Goal: Task Accomplishment & Management: Manage account settings

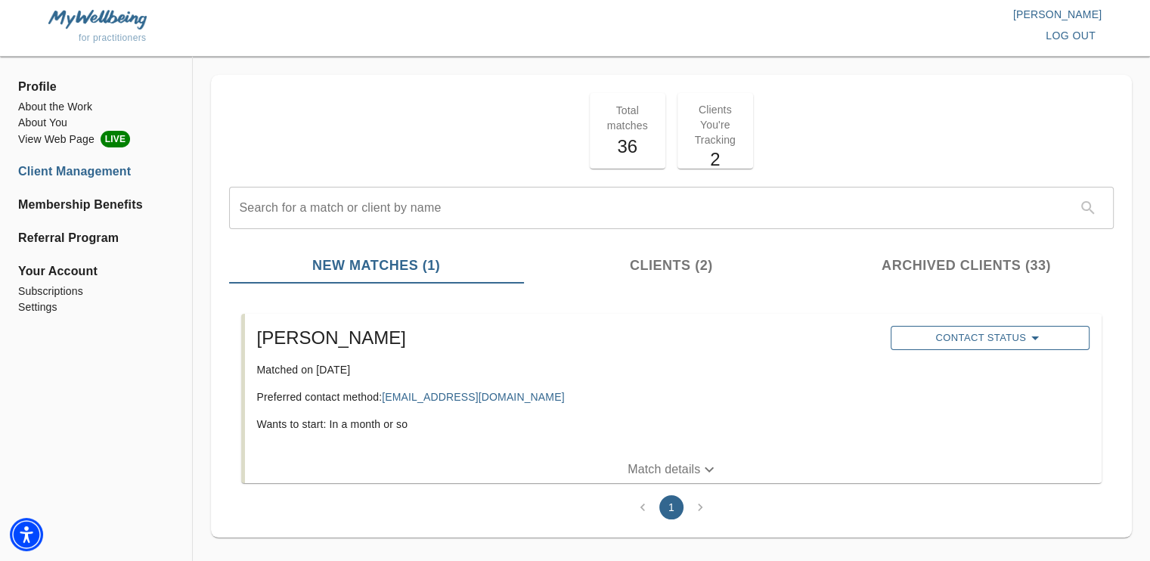
click at [1052, 336] on span "Contact Status" at bounding box center [990, 338] width 184 height 18
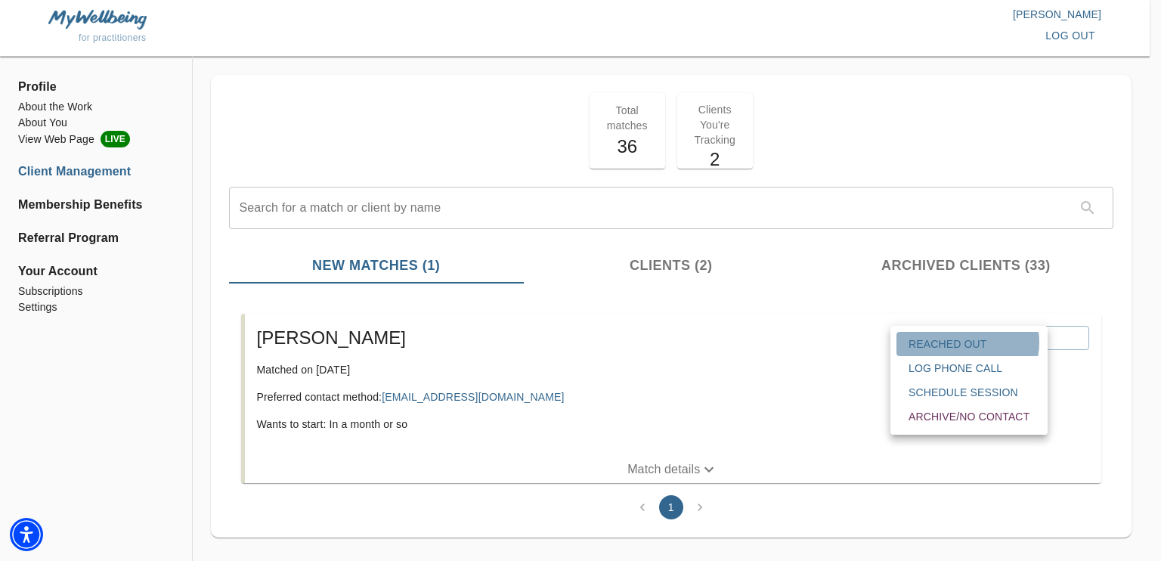
click at [967, 342] on span "Reached Out" at bounding box center [968, 343] width 121 height 15
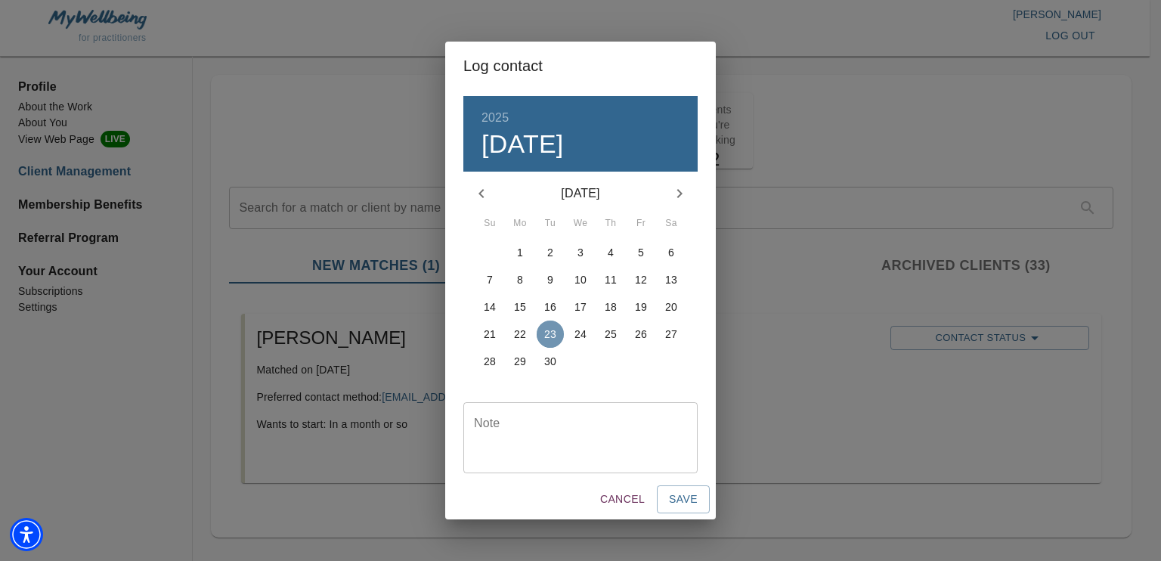
click at [550, 332] on p "23" at bounding box center [550, 334] width 12 height 15
click at [685, 513] on div "Cancel Save" at bounding box center [580, 499] width 271 height 40
click at [683, 504] on span "Save" at bounding box center [683, 499] width 29 height 19
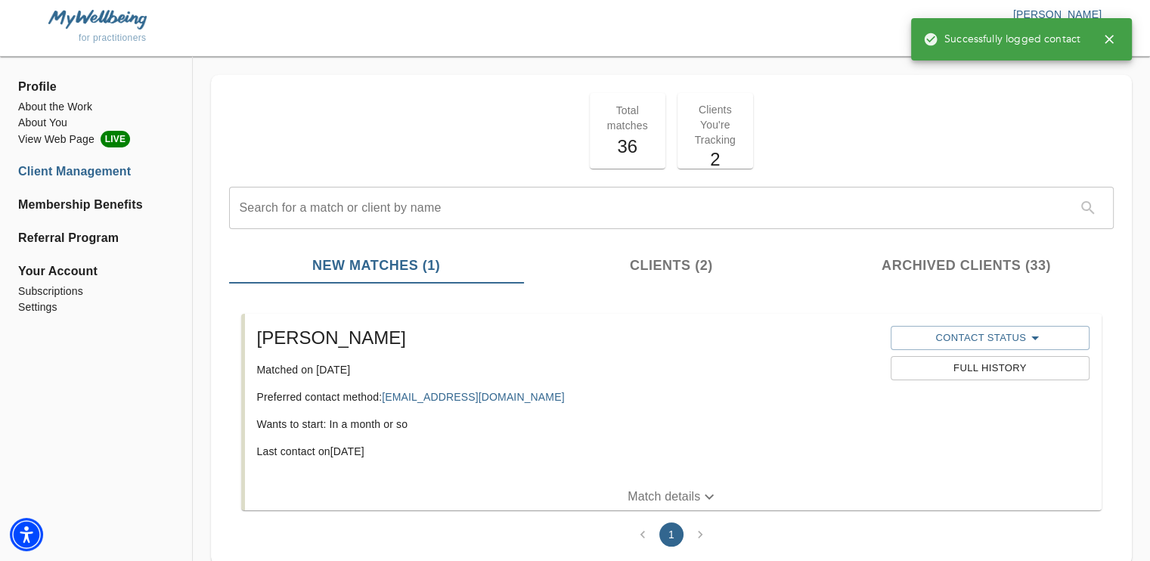
click at [710, 131] on p "Clients You're Tracking" at bounding box center [714, 124] width 57 height 45
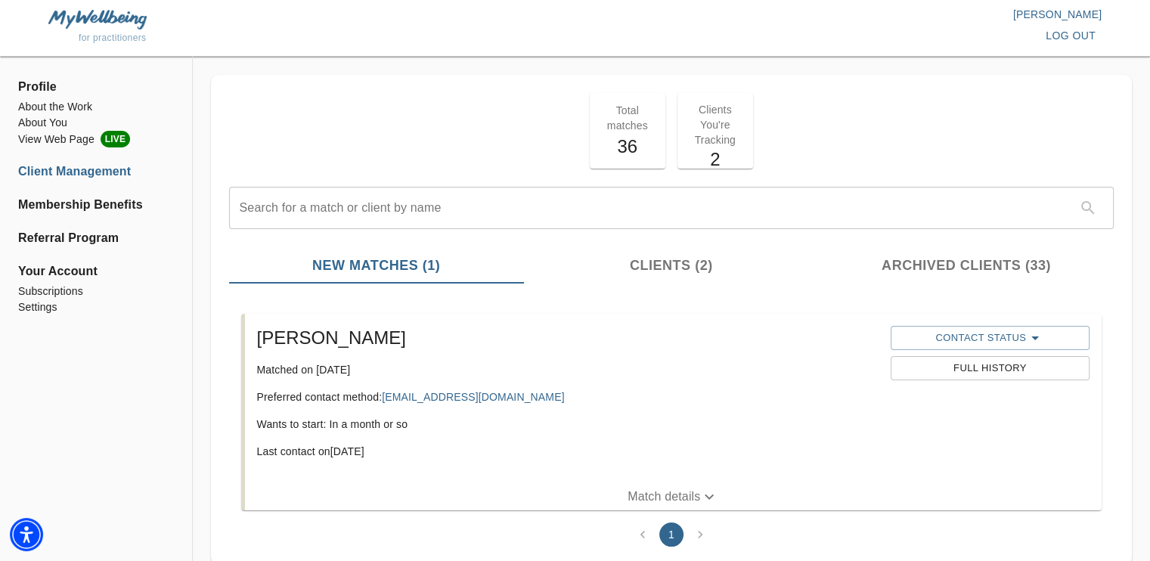
click at [659, 271] on span "Clients (2)" at bounding box center [671, 265] width 277 height 20
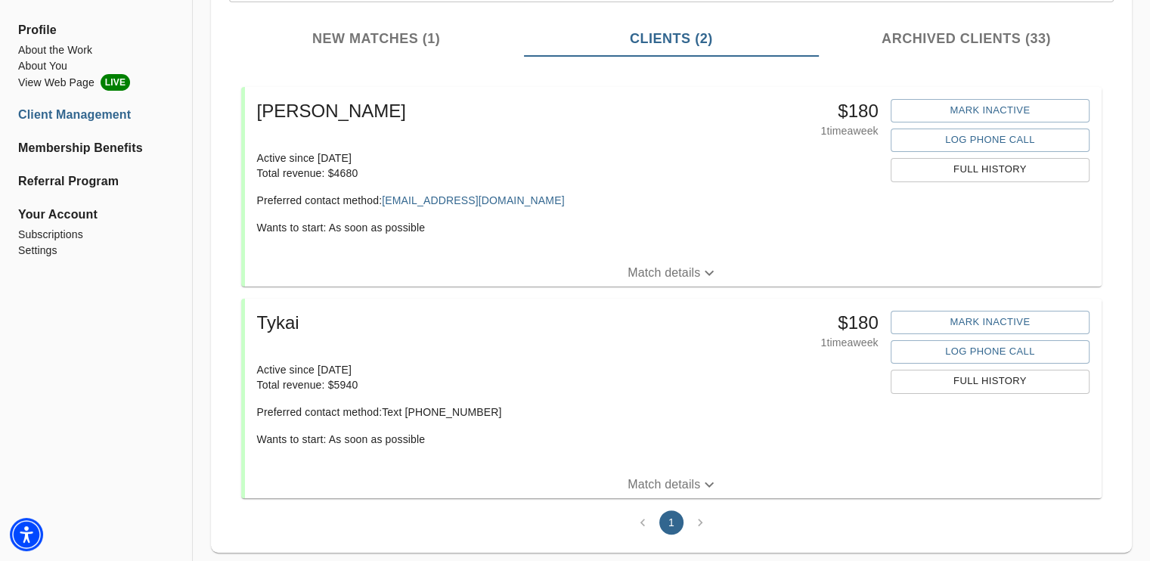
scroll to position [229, 0]
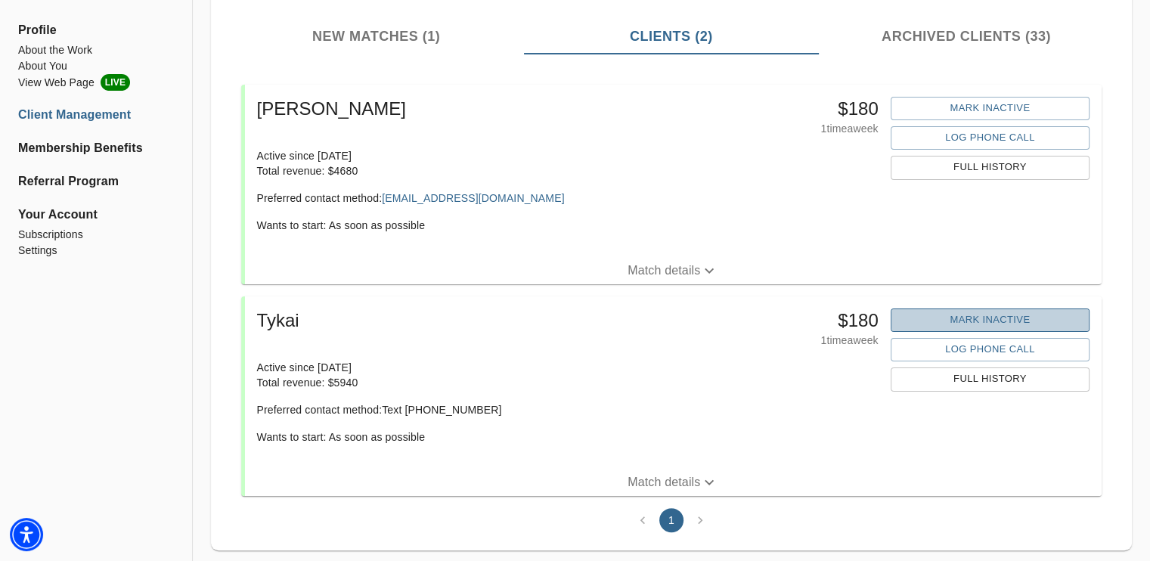
click at [988, 320] on span "Mark Inactive" at bounding box center [990, 319] width 184 height 17
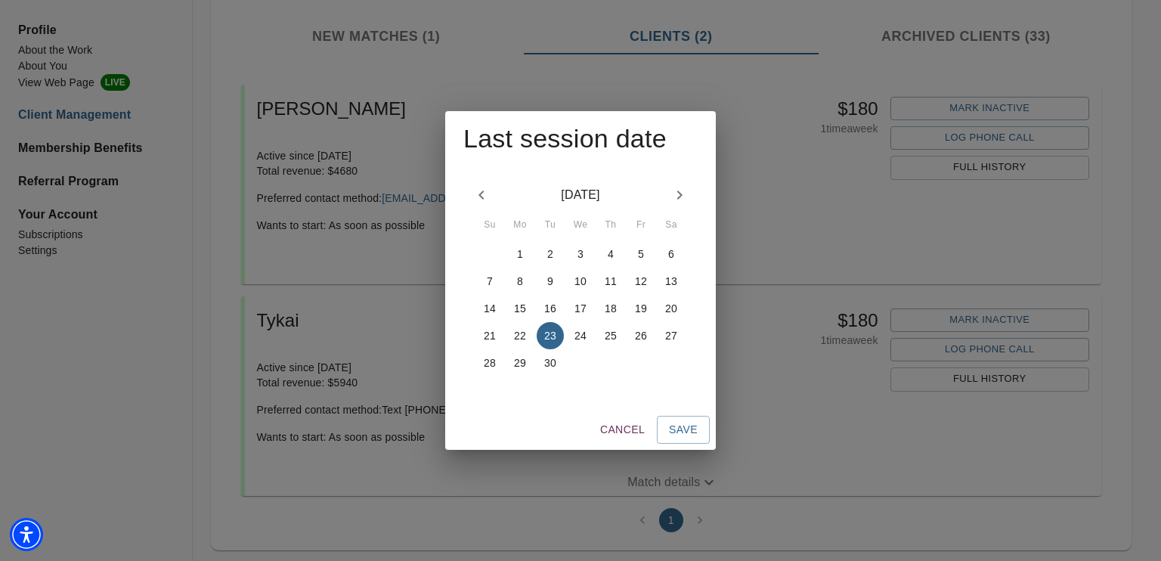
click at [473, 211] on button "button" at bounding box center [481, 195] width 36 height 36
click at [478, 198] on icon "button" at bounding box center [481, 195] width 18 height 18
click at [644, 303] on p "16" at bounding box center [641, 308] width 12 height 15
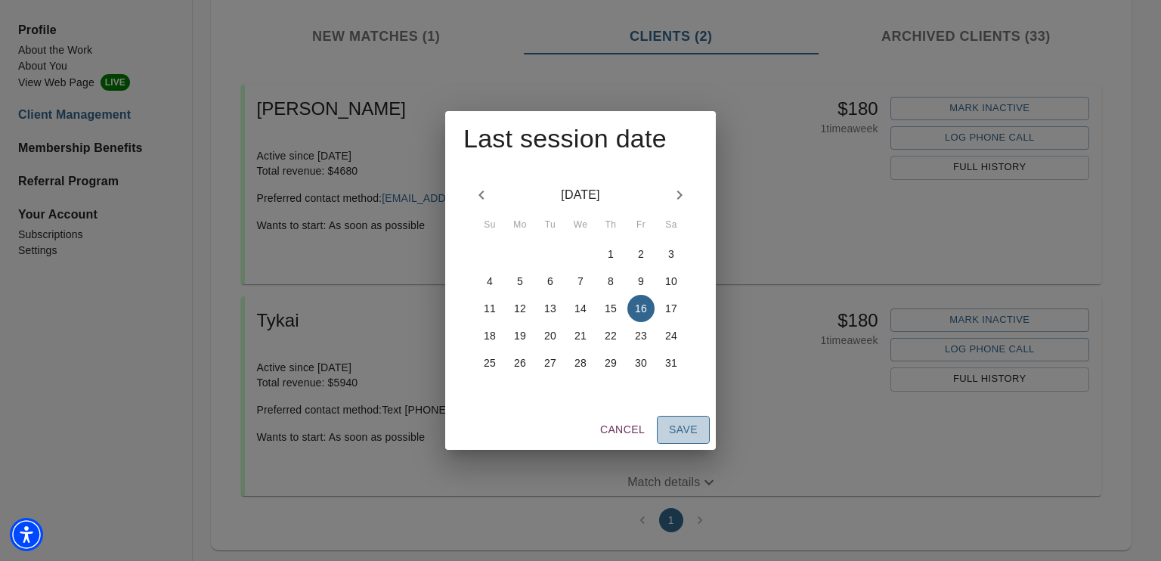
click at [704, 427] on button "Save" at bounding box center [683, 430] width 53 height 28
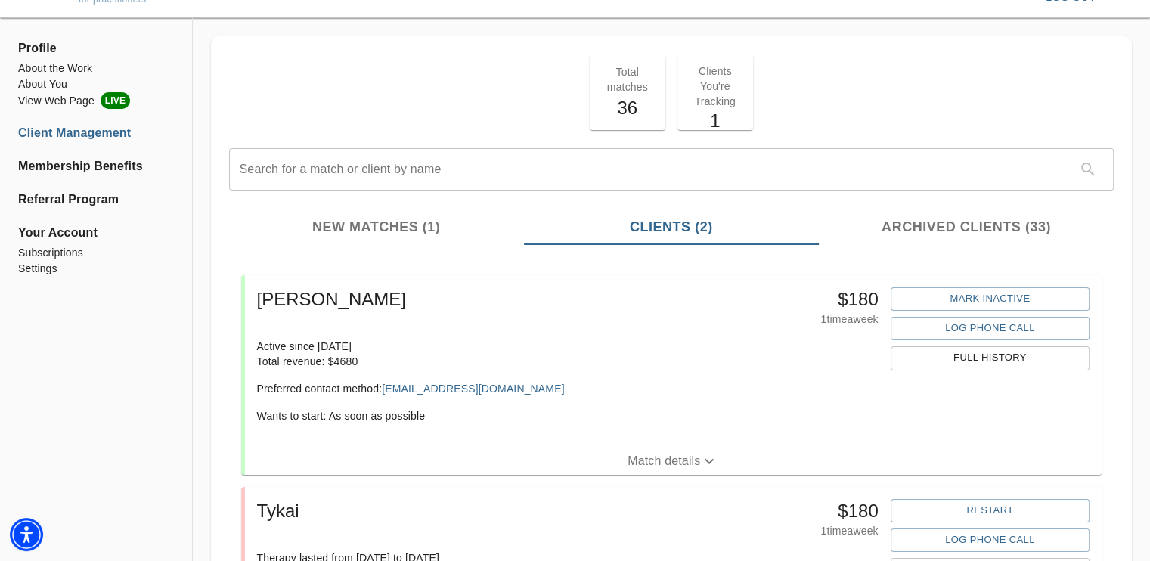
scroll to position [0, 0]
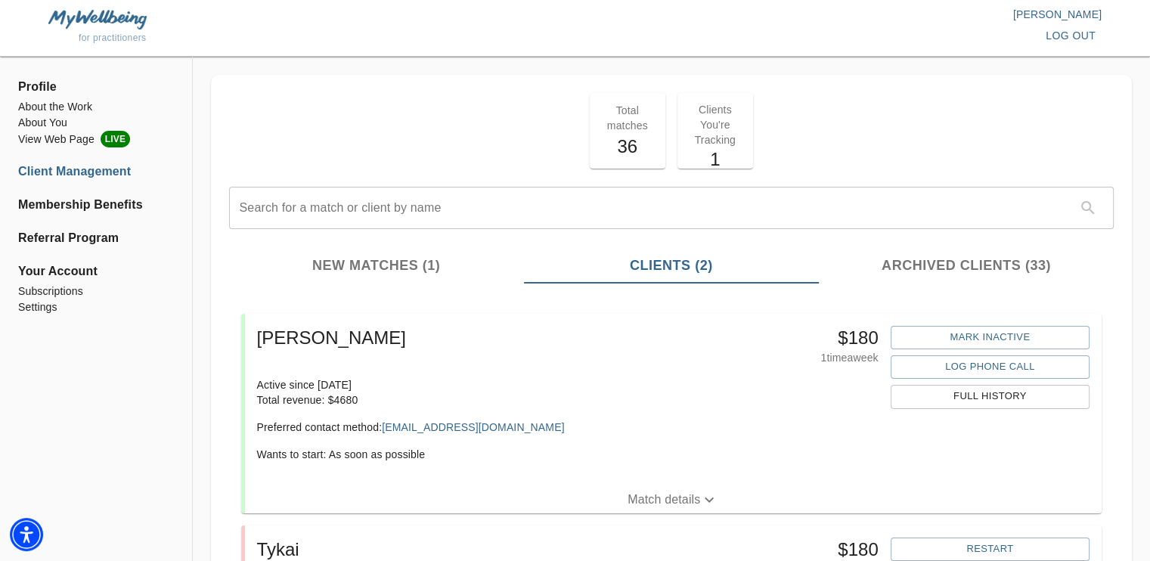
click at [629, 160] on div "Total matches 36" at bounding box center [628, 131] width 76 height 76
click at [626, 150] on h5 "36" at bounding box center [627, 147] width 57 height 24
click at [946, 256] on span "Archived Clients (33)" at bounding box center [966, 265] width 277 height 20
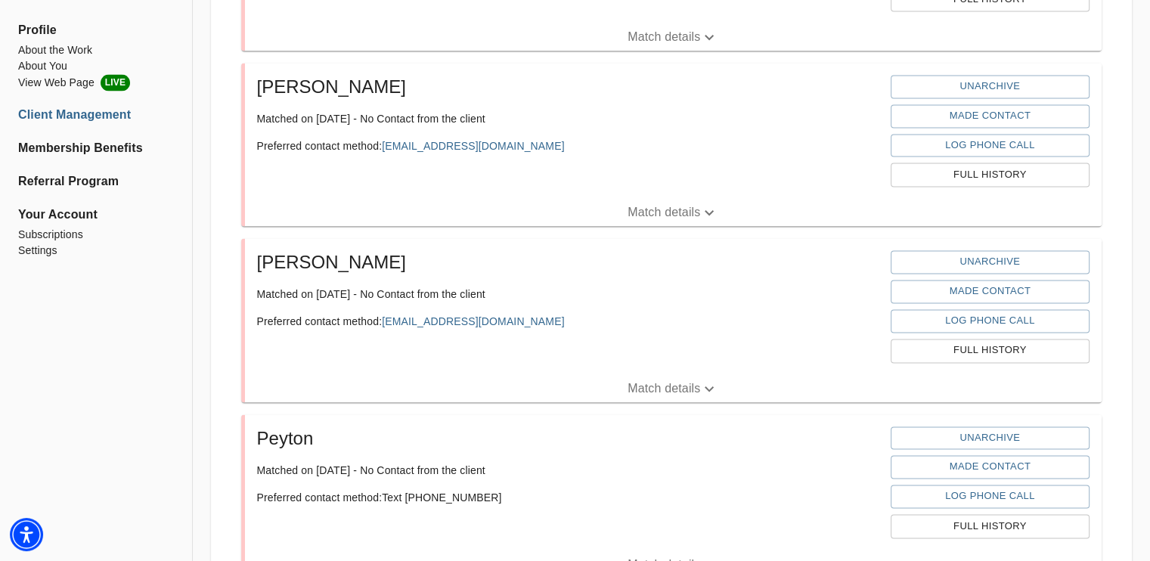
scroll to position [2344, 0]
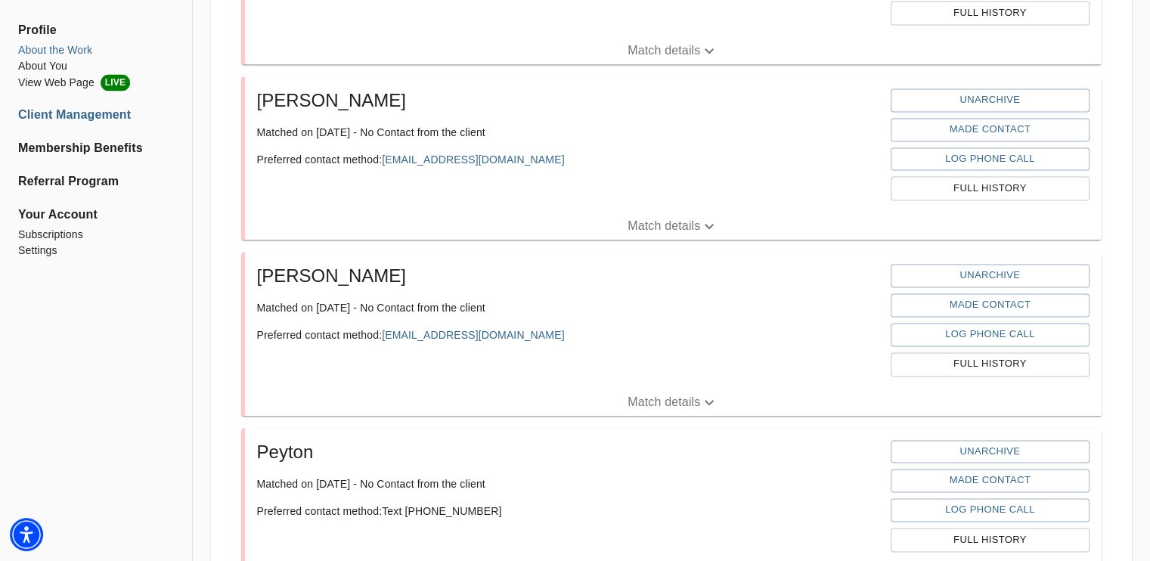
click at [77, 50] on li "About the Work" at bounding box center [96, 50] width 156 height 16
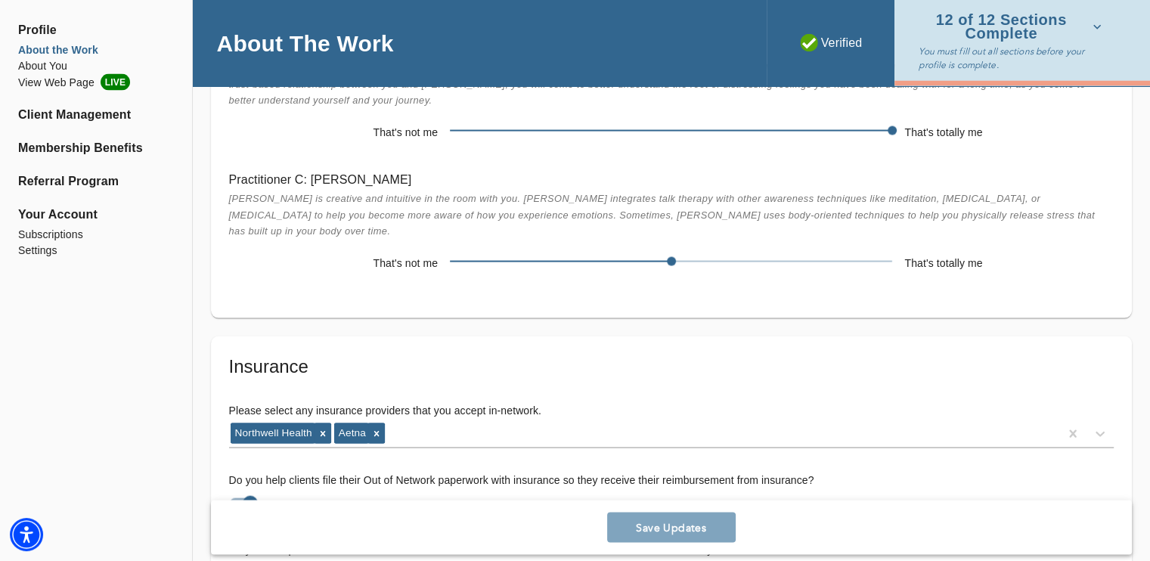
scroll to position [3044, 0]
